Goal: Find contact information: Find contact information

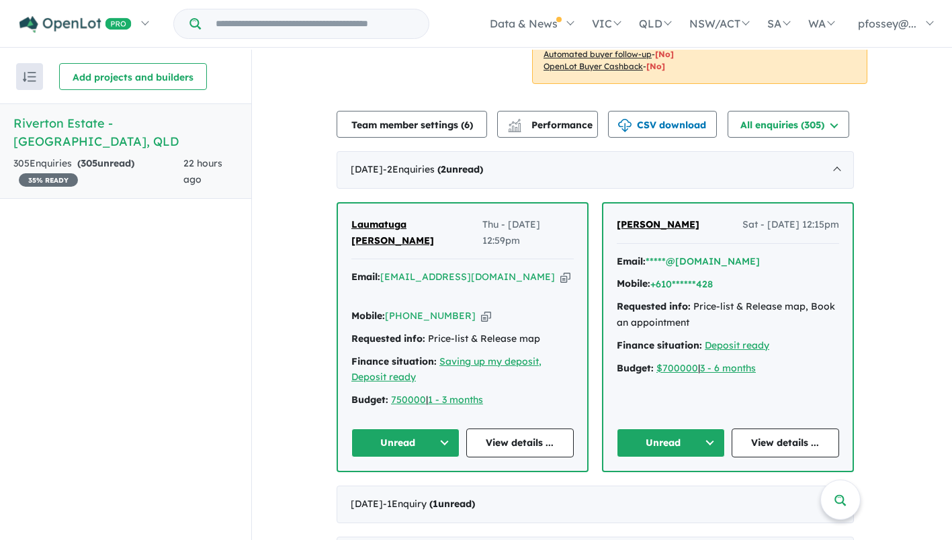
scroll to position [403, 0]
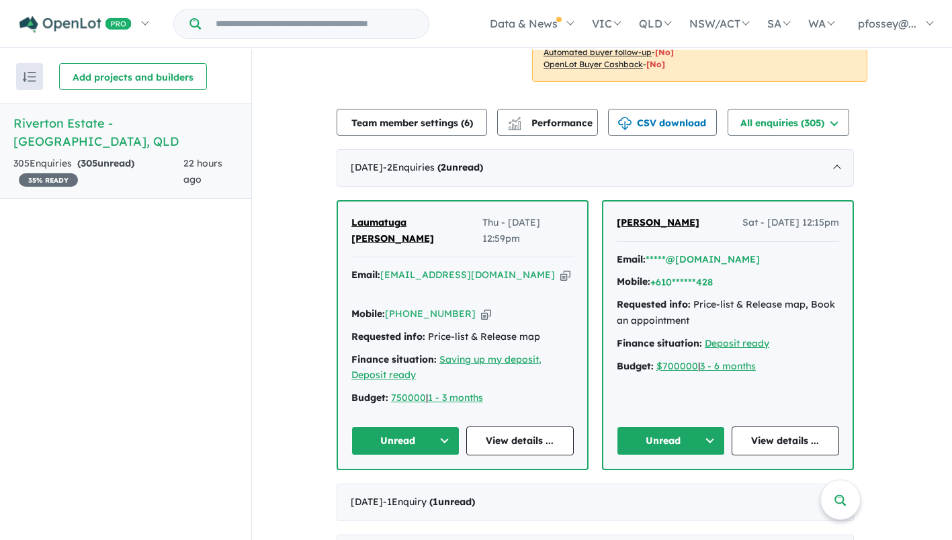
click at [388, 225] on span "Laumatuga [PERSON_NAME]" at bounding box center [392, 230] width 83 height 28
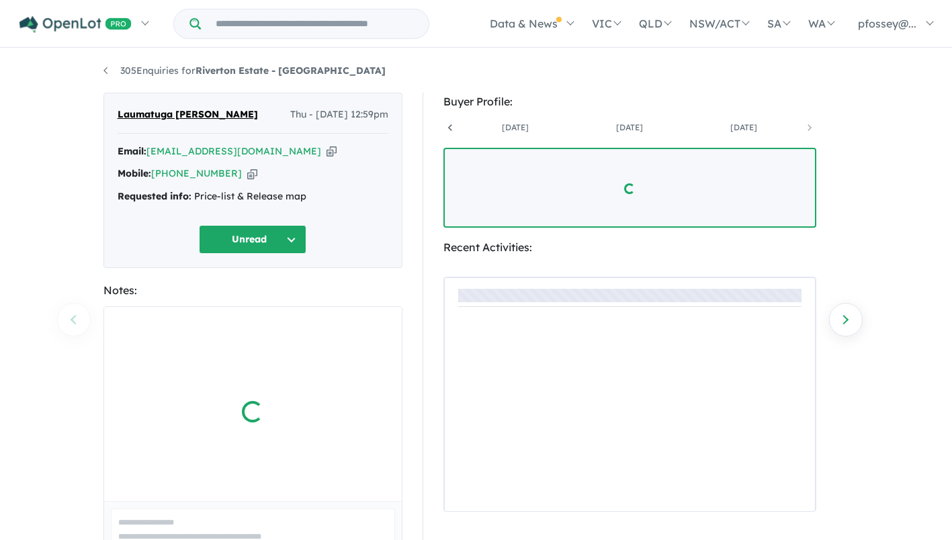
scroll to position [0, 672]
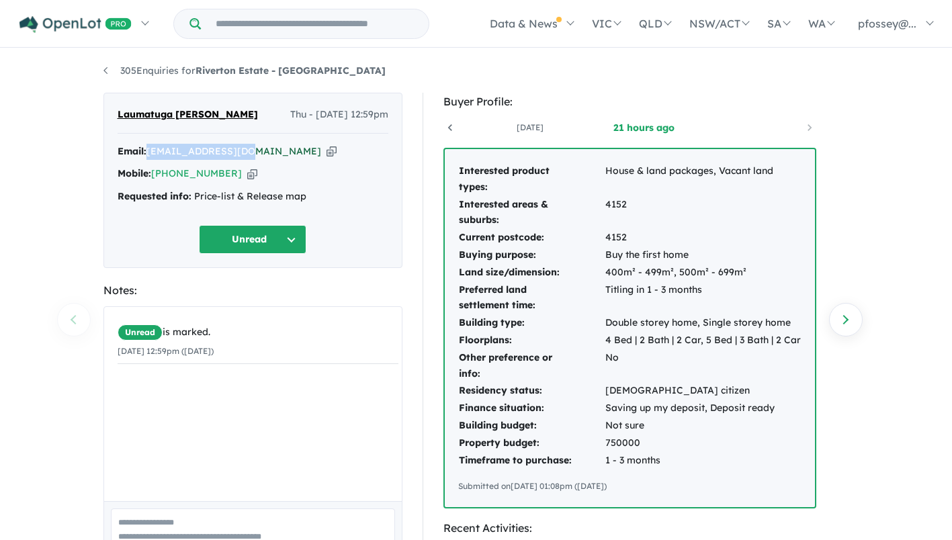
drag, startPoint x: 253, startPoint y: 152, endPoint x: 151, endPoint y: 153, distance: 102.1
click at [151, 153] on div "Email: mbjp6572@gmail.com Copied!" at bounding box center [253, 152] width 271 height 16
copy a%20Riverton%20Estate%20-%20Jimboomba"] "[EMAIL_ADDRESS][DOMAIN_NAME]"
drag, startPoint x: 228, startPoint y: 175, endPoint x: 171, endPoint y: 177, distance: 57.1
click at [171, 177] on div "Mobile: +61 493 029 055 Copied!" at bounding box center [253, 174] width 271 height 16
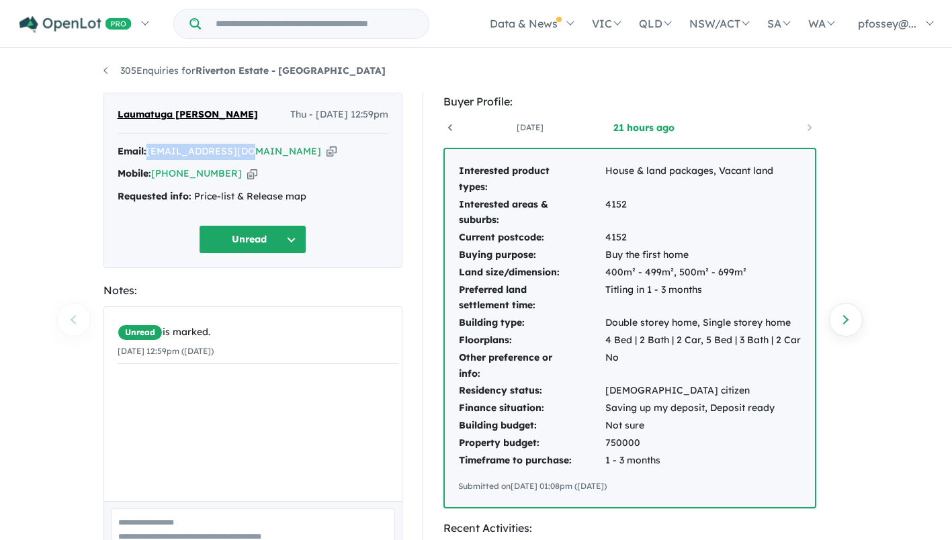
copy link "493 029 055"
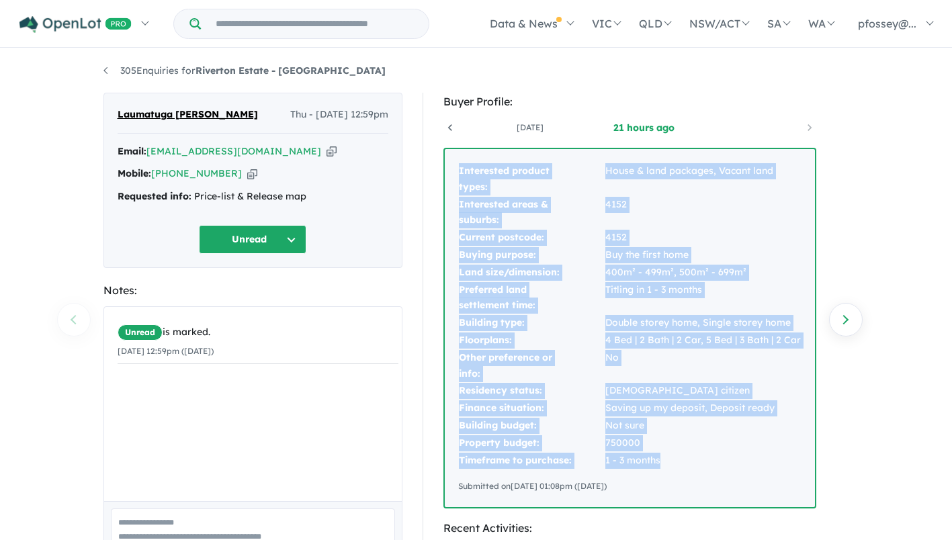
drag, startPoint x: 457, startPoint y: 169, endPoint x: 734, endPoint y: 459, distance: 400.6
click at [734, 459] on tbody "Interested product types: House & land packages, Vacant land Interested areas &…" at bounding box center [629, 316] width 343 height 306
copy tbody "Interested product types: House & land packages, Vacant land Interested areas &…"
